Goal: Task Accomplishment & Management: Use online tool/utility

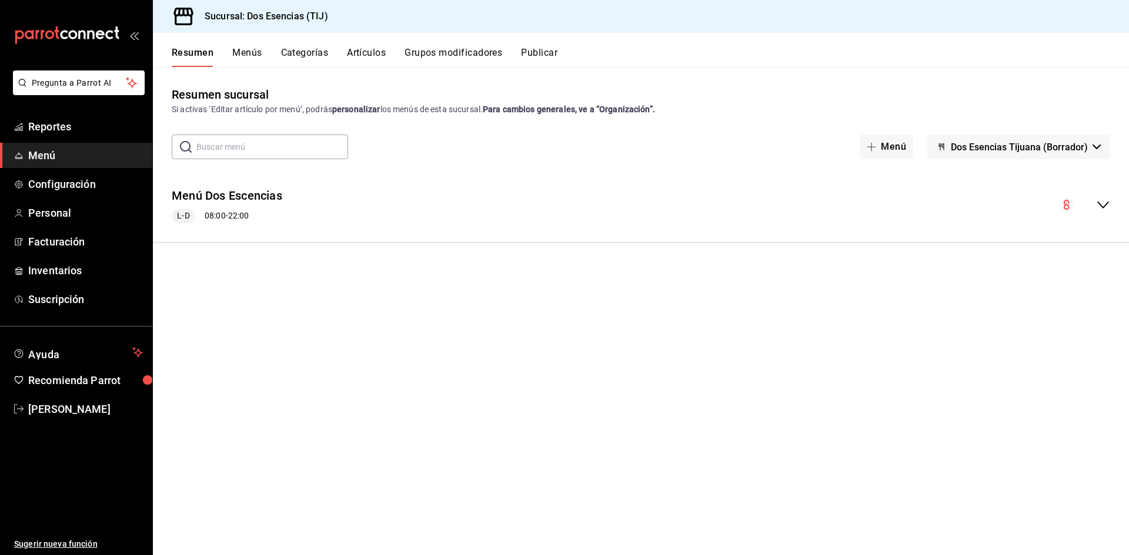
click at [59, 154] on span "Menú" at bounding box center [85, 156] width 115 height 16
click at [1107, 204] on icon "collapse-menu-row" at bounding box center [1103, 205] width 12 height 7
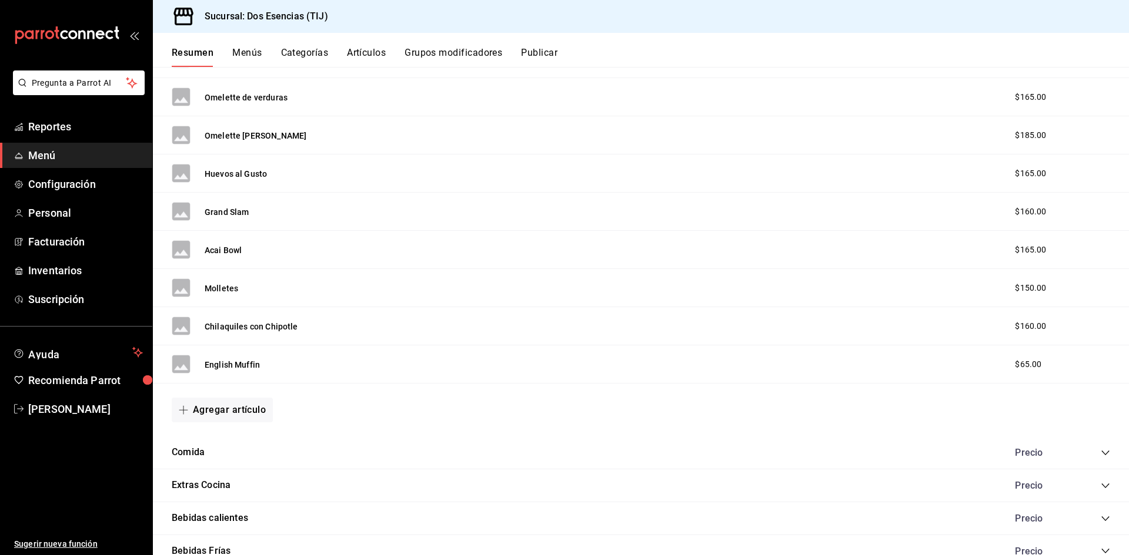
scroll to position [823, 0]
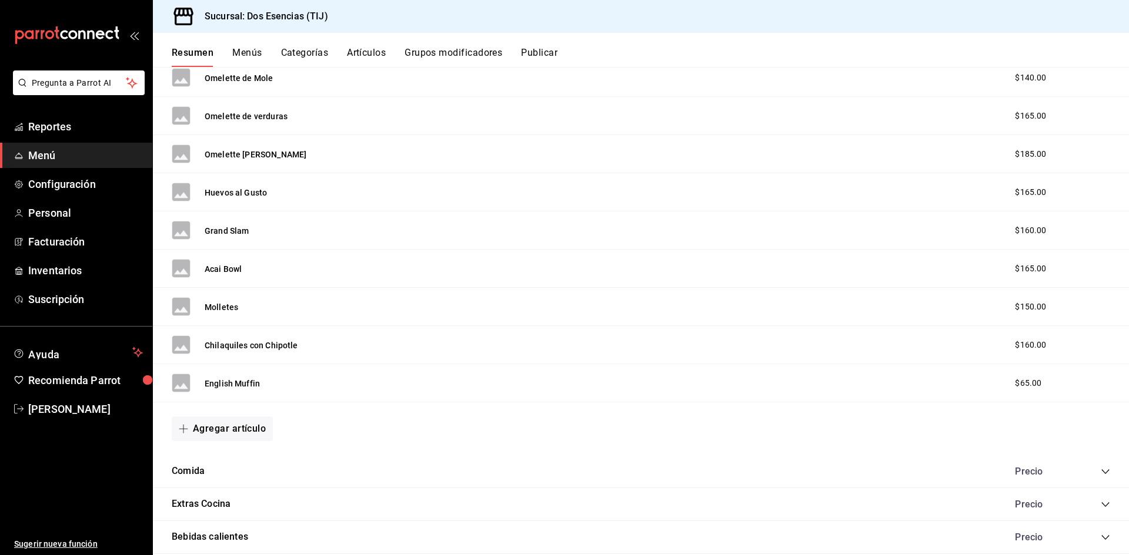
click at [1100, 473] on icon "collapse-category-row" at bounding box center [1104, 471] width 9 height 9
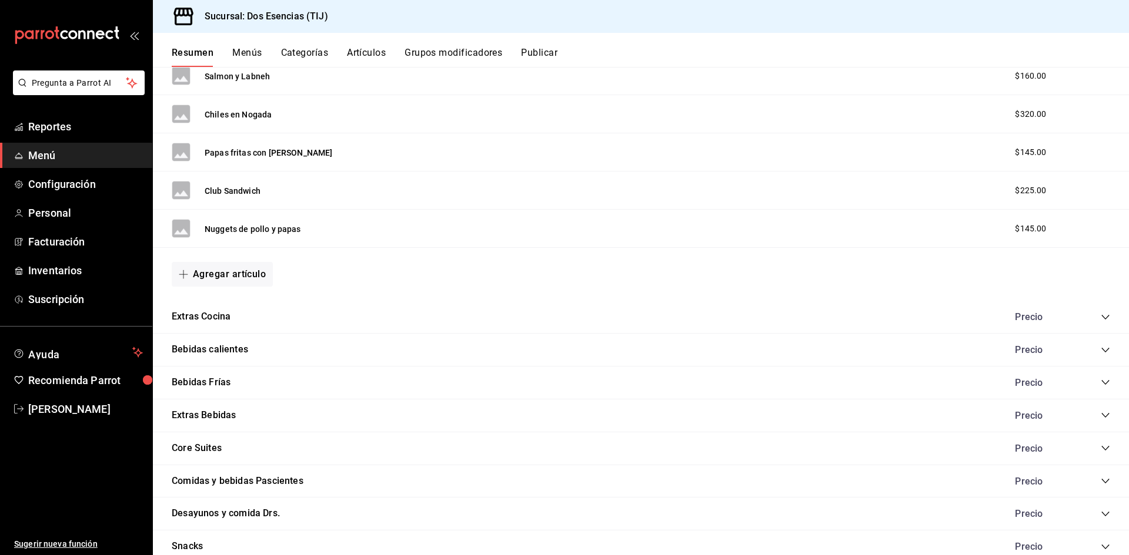
scroll to position [2116, 0]
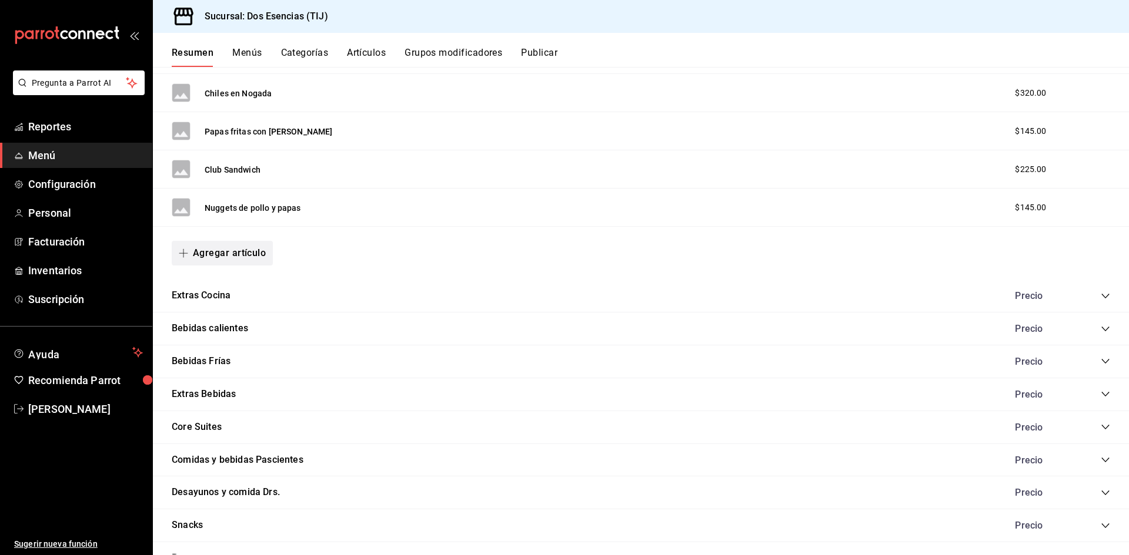
click at [221, 257] on button "Agregar artículo" at bounding box center [222, 253] width 101 height 25
click at [227, 314] on li "Artículo nuevo" at bounding box center [218, 313] width 92 height 29
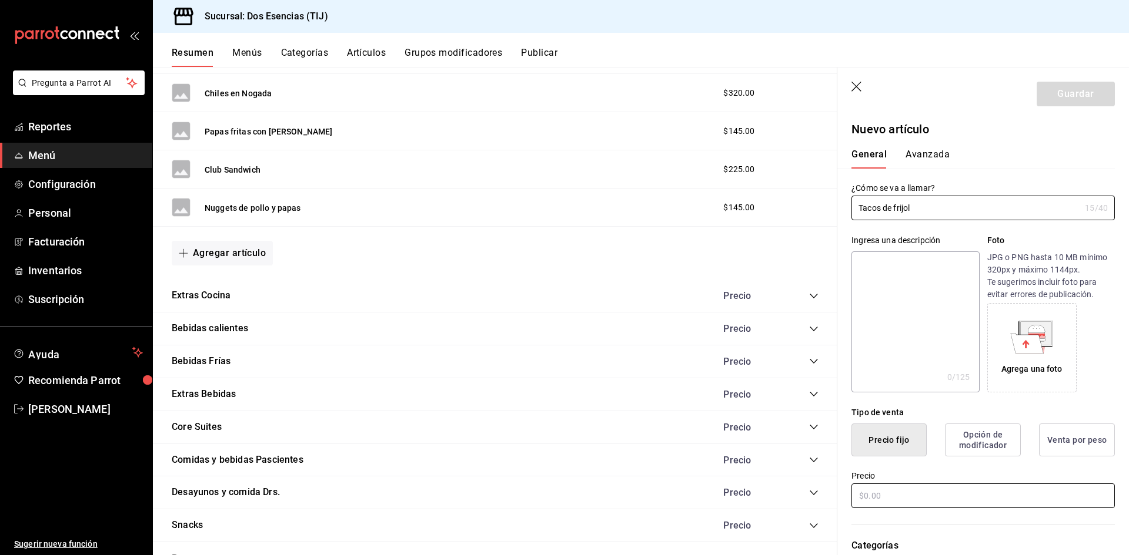
type input "Tacos de frijol"
click at [882, 501] on input "text" at bounding box center [982, 496] width 263 height 25
type input "$85.00"
click at [1064, 99] on button "Guardar" at bounding box center [1075, 94] width 78 height 25
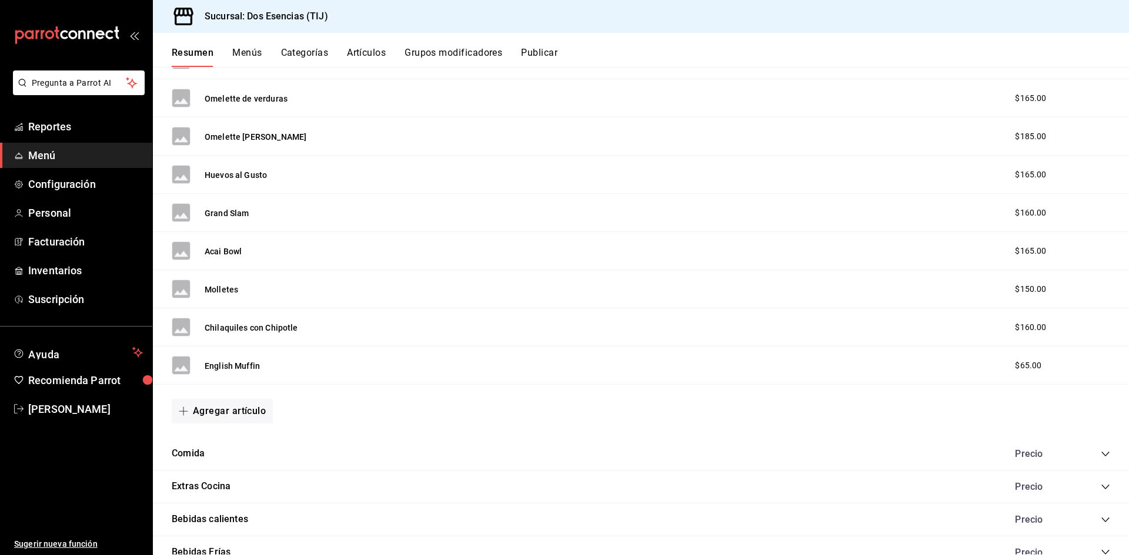
scroll to position [828, 0]
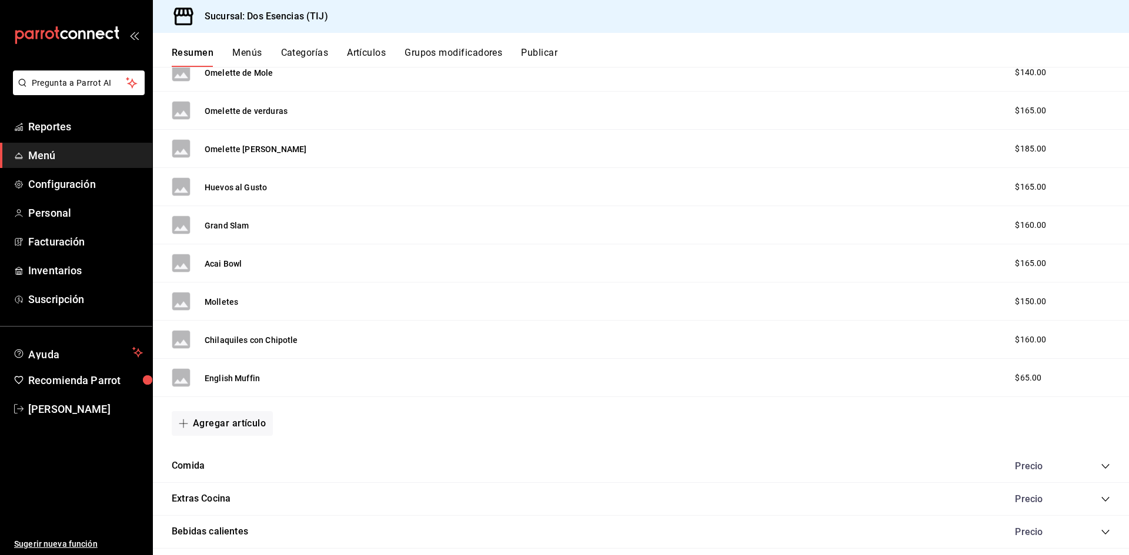
click at [1101, 468] on icon "collapse-category-row" at bounding box center [1105, 466] width 8 height 5
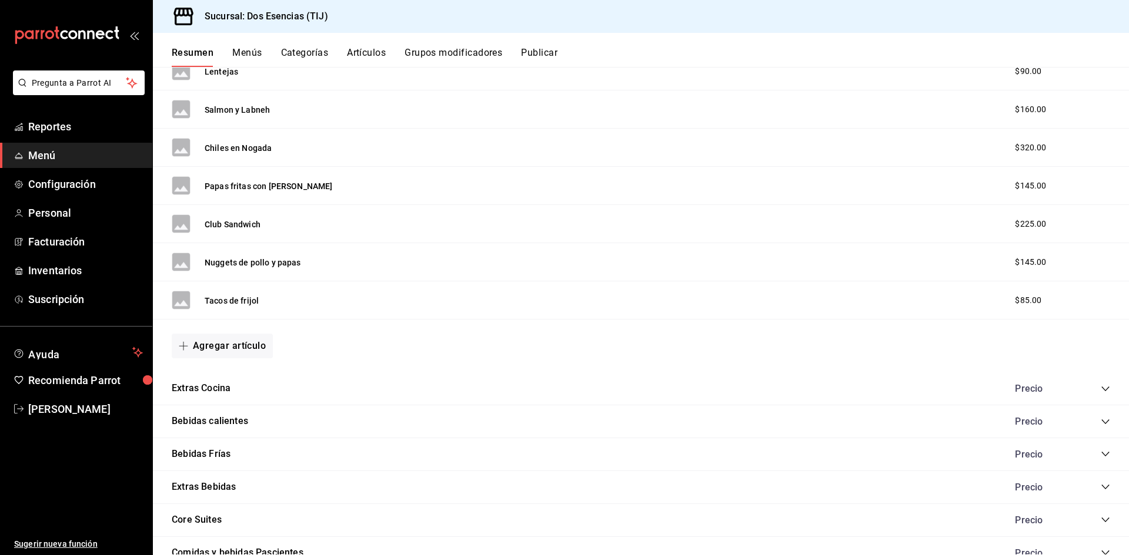
scroll to position [2063, 0]
click at [242, 301] on button "Tacos de frijol" at bounding box center [232, 300] width 54 height 12
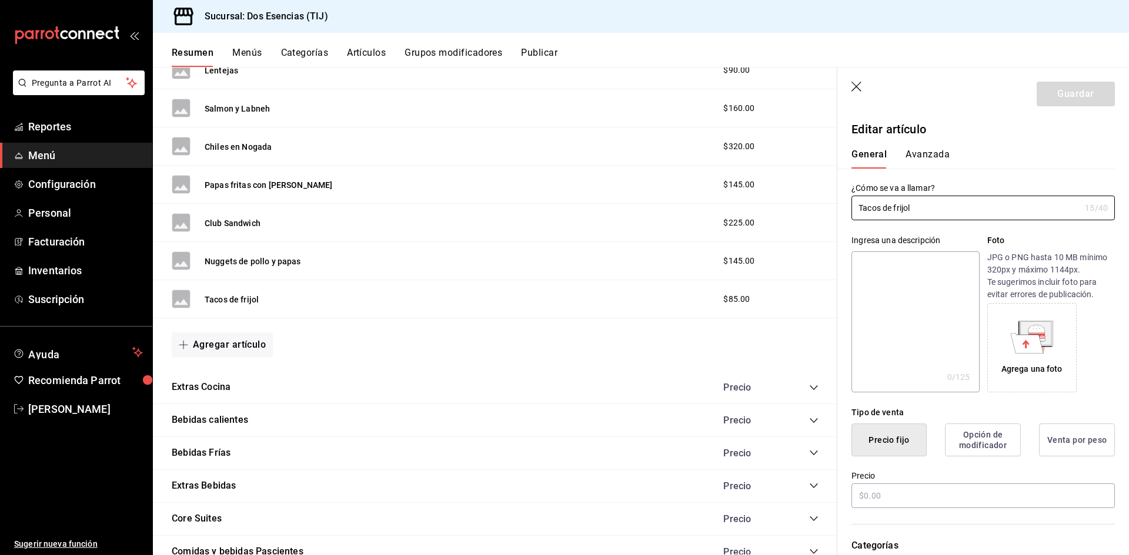
type input "$85.00"
type input "Tacos de frijol con queso"
click at [1043, 88] on button "Guardar" at bounding box center [1075, 94] width 78 height 25
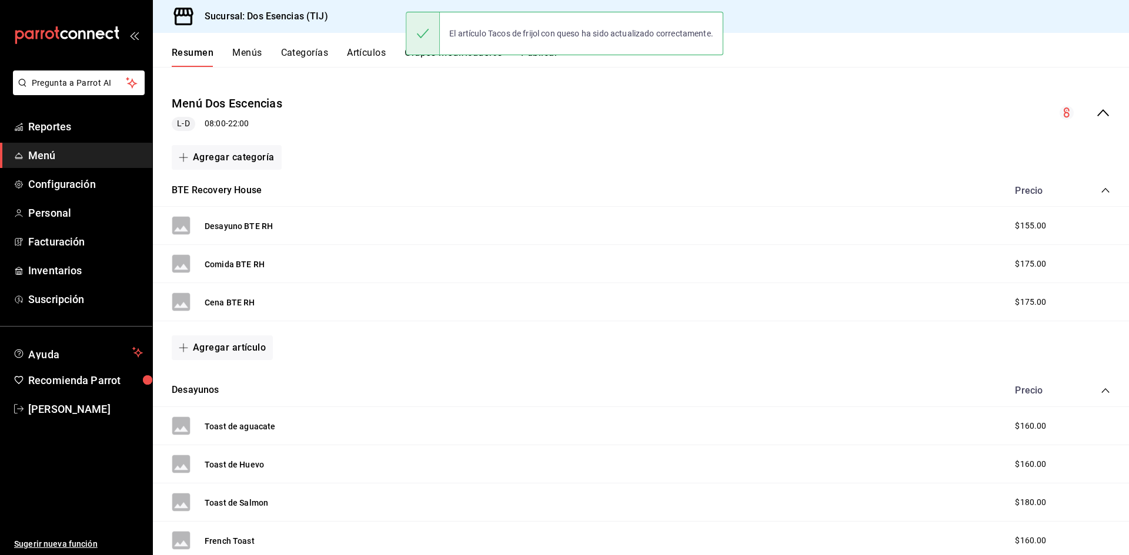
scroll to position [123, 0]
